Goal: Transaction & Acquisition: Purchase product/service

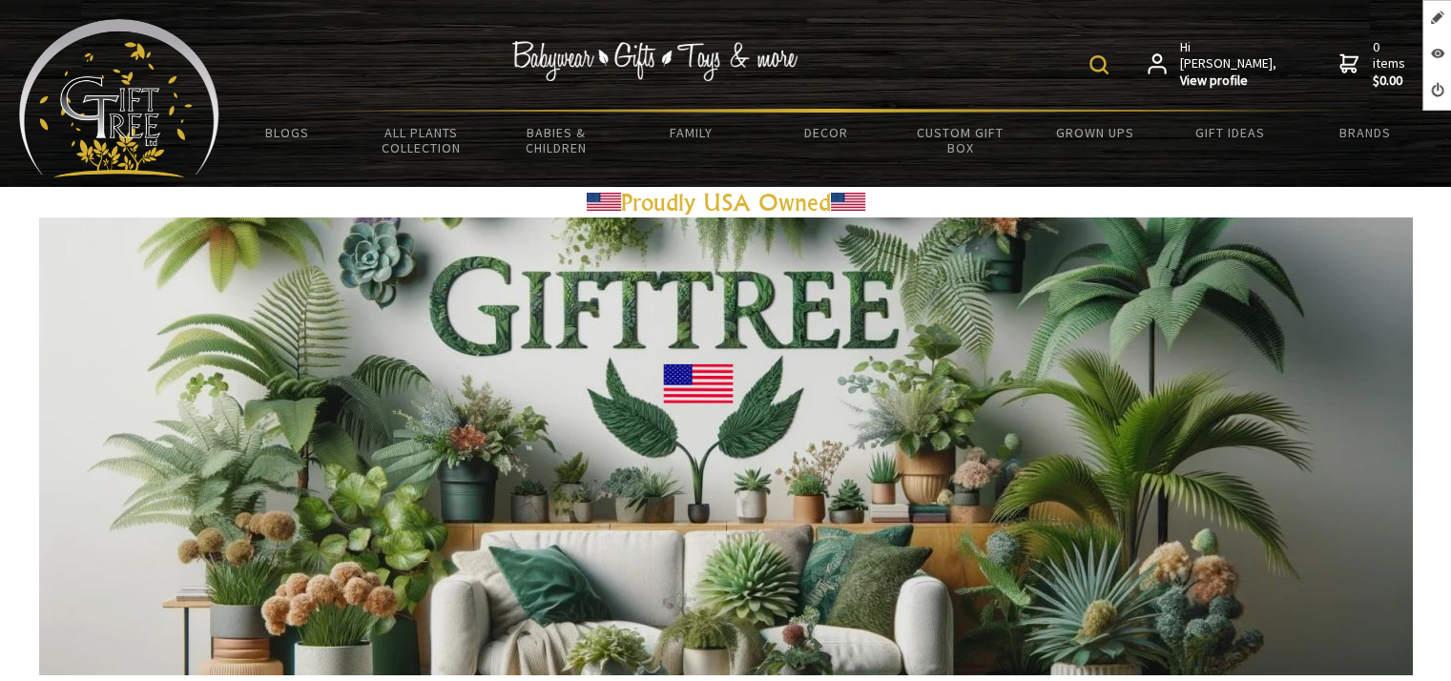
drag, startPoint x: 412, startPoint y: 12, endPoint x: 412, endPoint y: -27, distance: 39.1
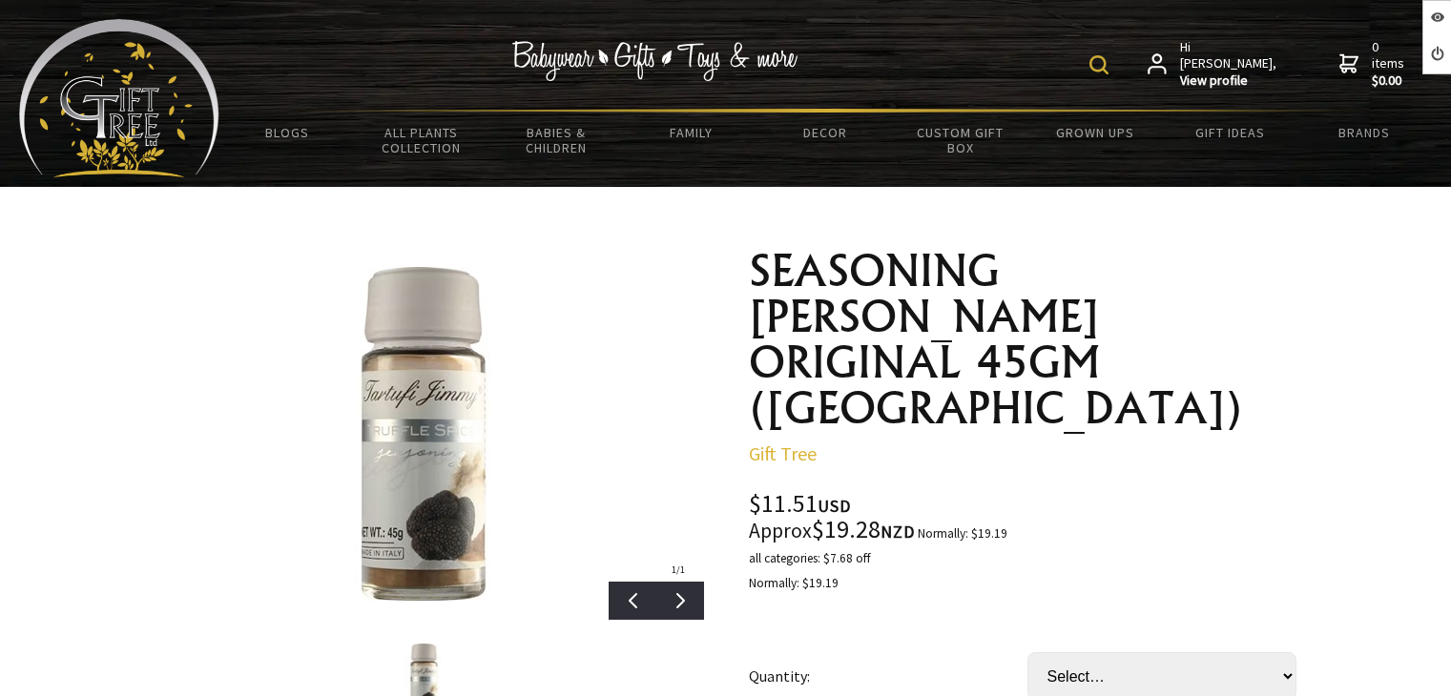
click at [1086, 652] on select "Select… 1 EA 1 CTN (6 EA) (+ $119.95)" at bounding box center [1161, 676] width 269 height 48
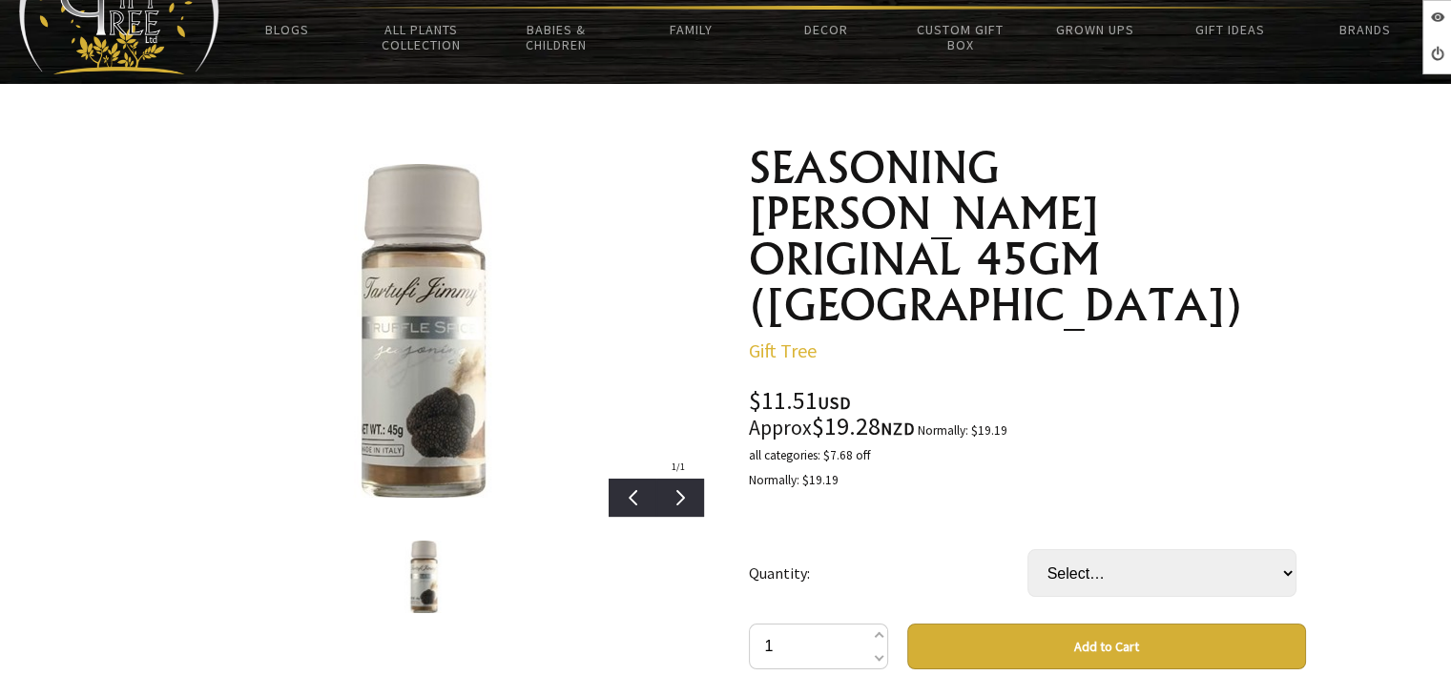
scroll to position [95, 0]
